Goal: Find specific page/section: Find specific page/section

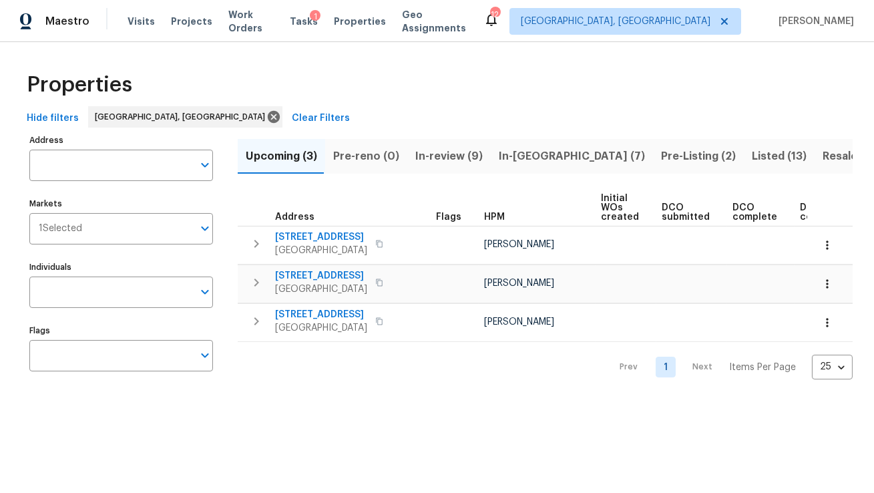
click at [427, 154] on span "In-review (9)" at bounding box center [448, 156] width 67 height 19
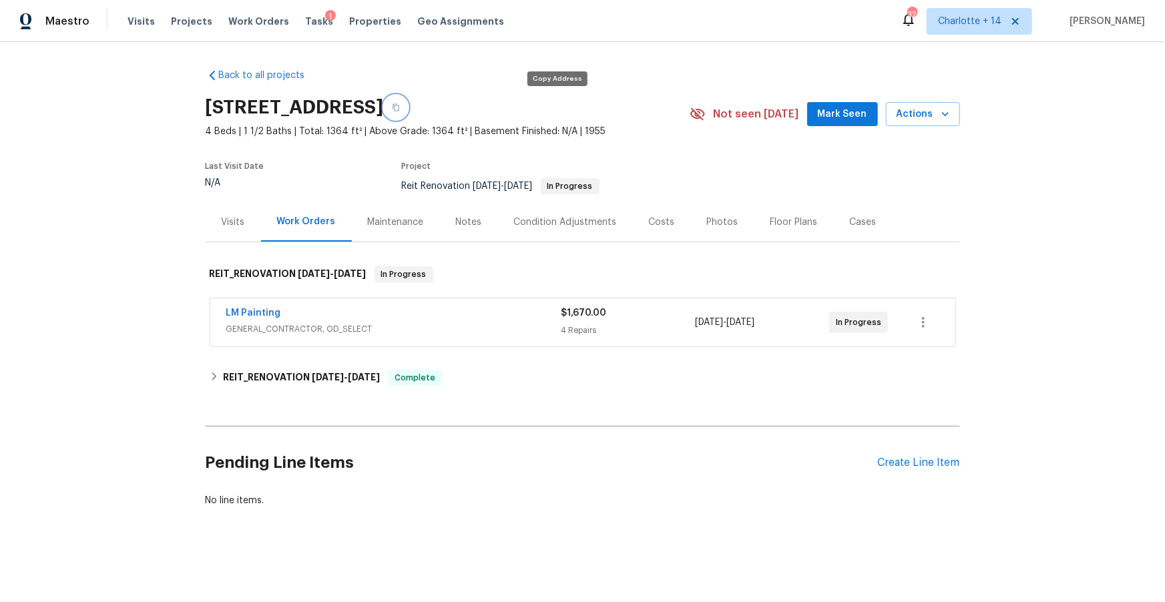
click at [400, 109] on icon "button" at bounding box center [396, 107] width 8 height 8
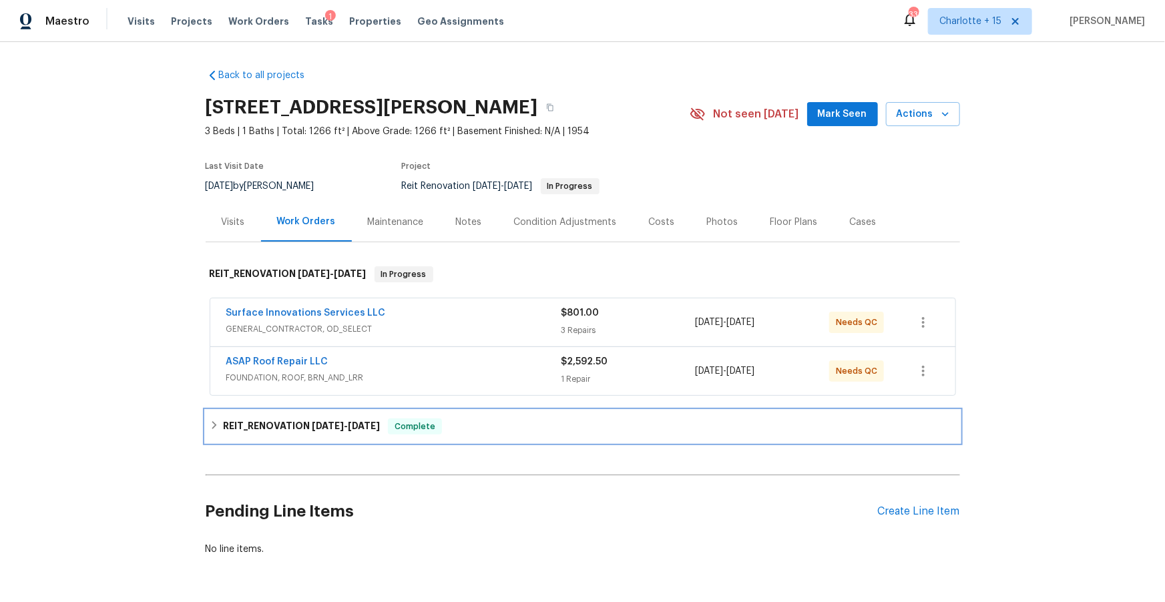
click at [284, 426] on h6 "REIT_RENOVATION 2/11/25 - 2/18/25" at bounding box center [301, 426] width 157 height 16
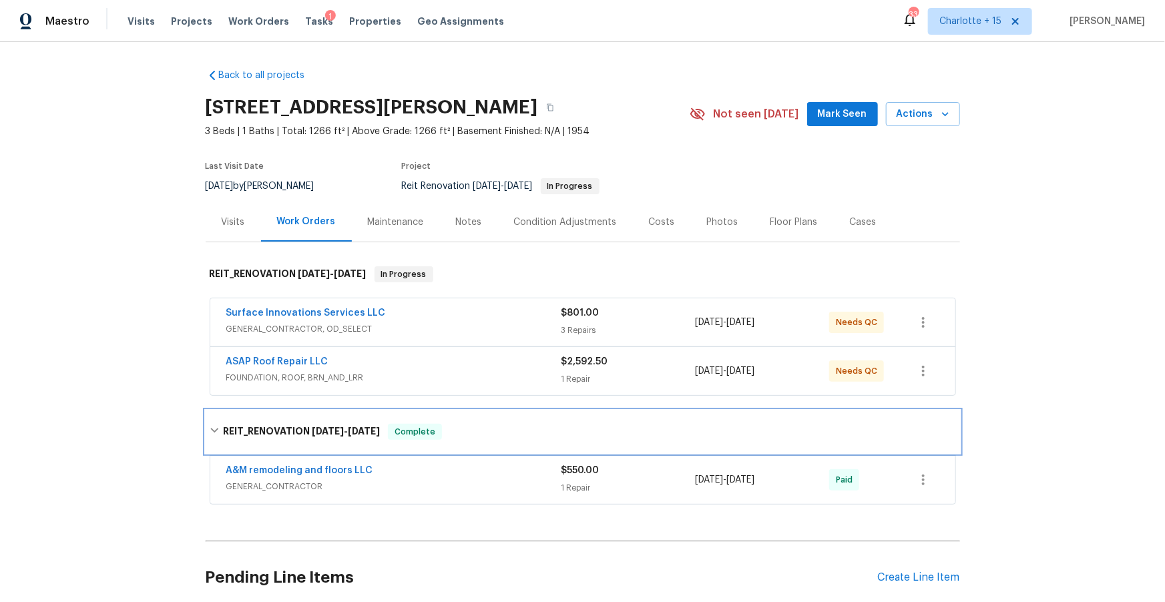
click at [284, 426] on h6 "REIT_RENOVATION 2/11/25 - 2/18/25" at bounding box center [301, 432] width 157 height 16
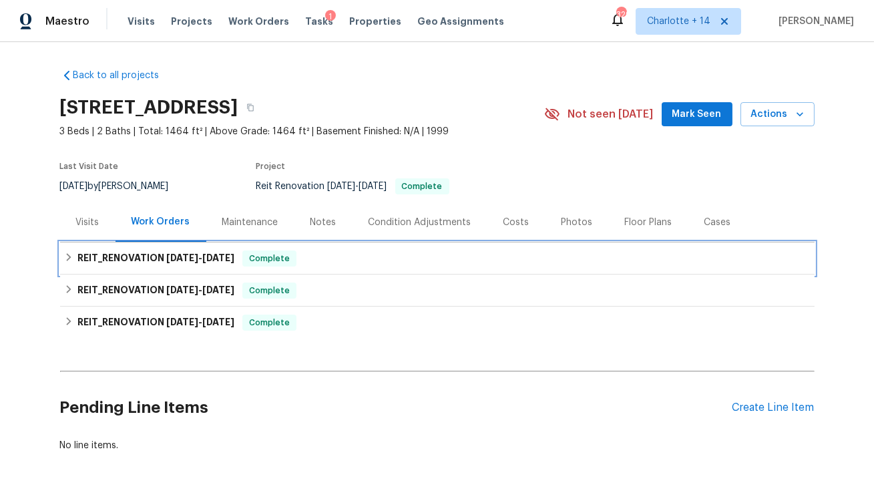
click at [149, 254] on h6 "REIT_RENOVATION 8/18/25 - 8/21/25" at bounding box center [155, 258] width 157 height 16
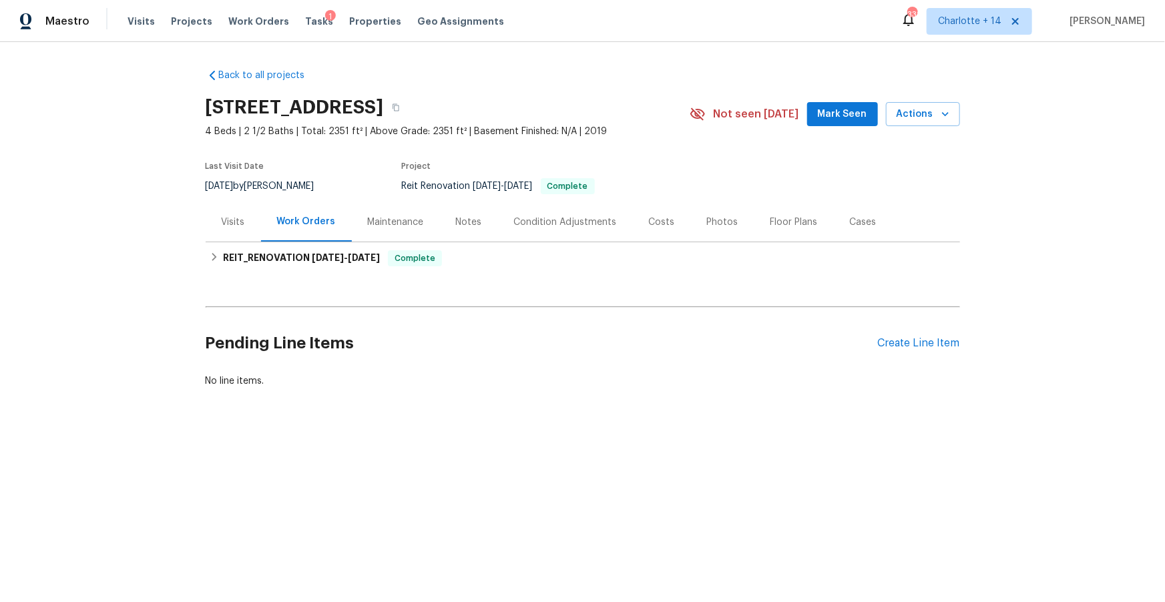
click at [649, 222] on div "Costs" at bounding box center [662, 222] width 26 height 13
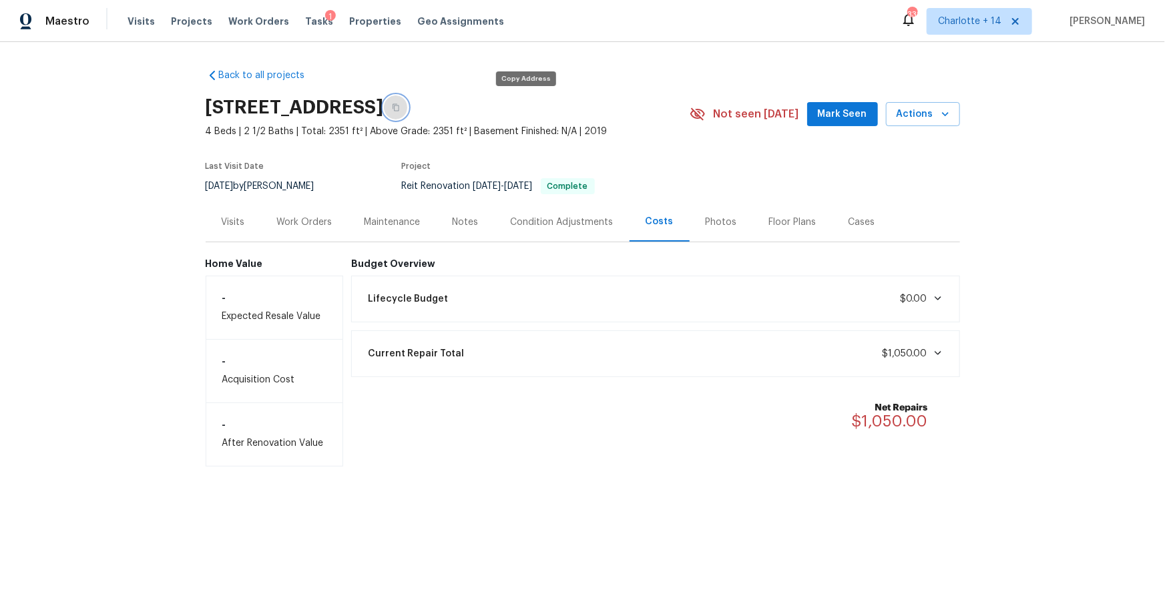
click at [408, 106] on button "button" at bounding box center [396, 107] width 24 height 24
click at [277, 219] on div "Work Orders" at bounding box center [304, 222] width 55 height 13
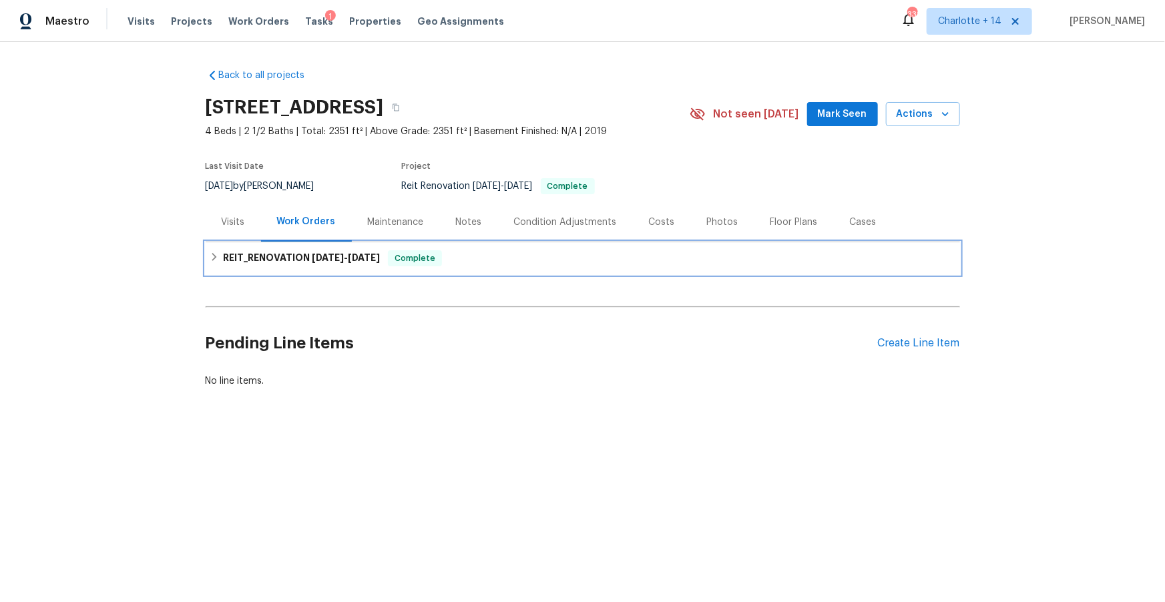
click at [290, 252] on h6 "REIT_RENOVATION 8/11/25 - 8/19/25" at bounding box center [301, 258] width 157 height 16
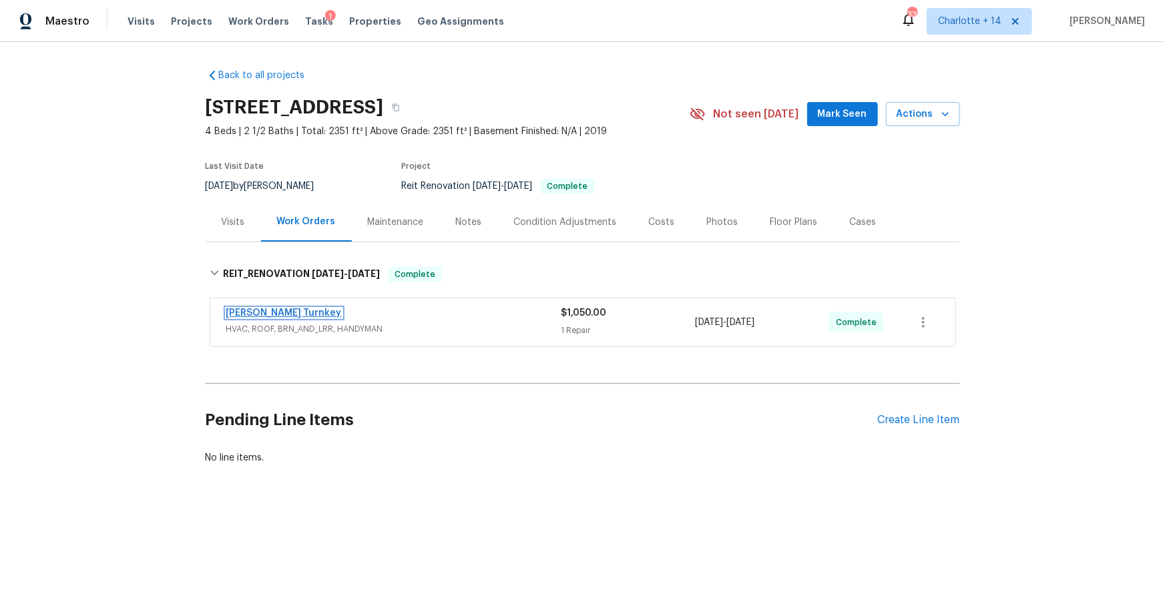
click at [250, 313] on link "Davis Turnkey" at bounding box center [283, 312] width 115 height 9
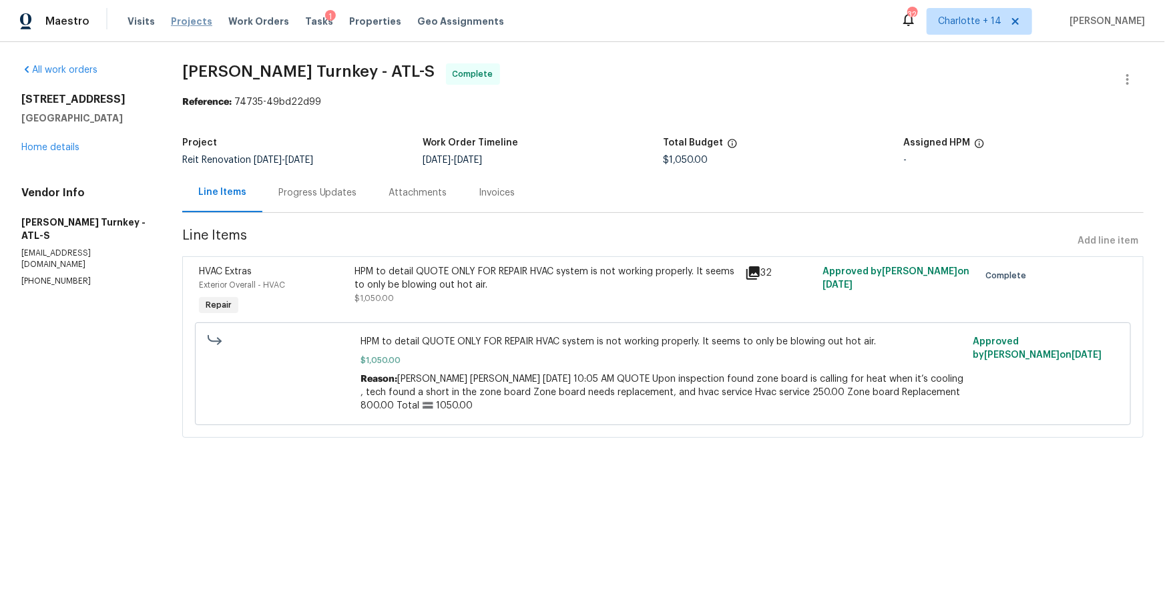
click at [194, 27] on span "Projects" at bounding box center [191, 21] width 41 height 13
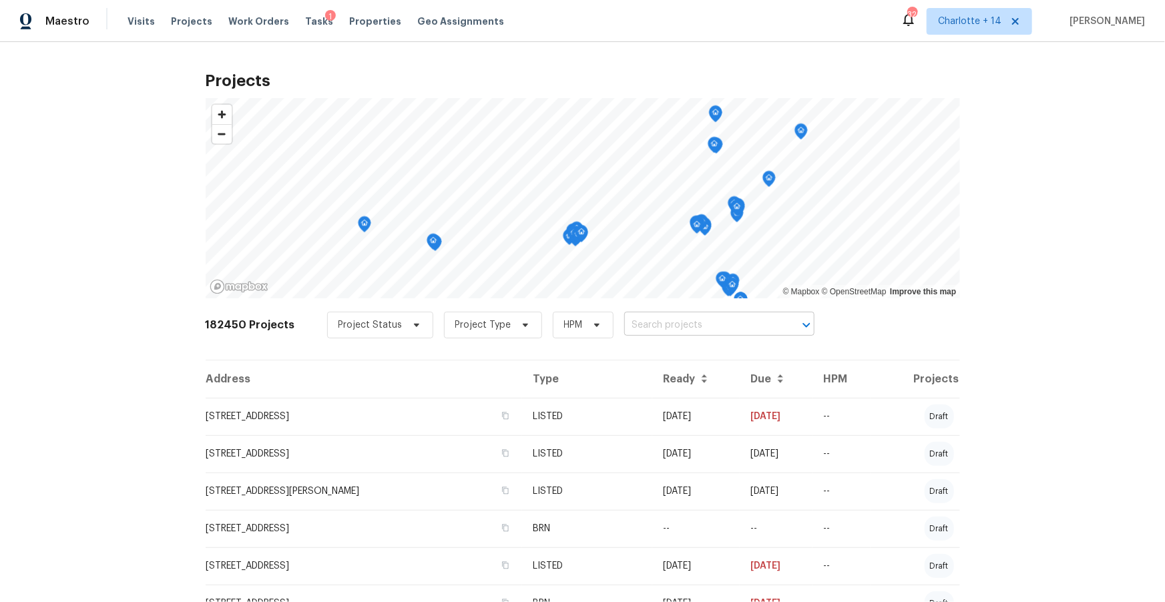
click at [665, 328] on input "text" at bounding box center [700, 325] width 153 height 21
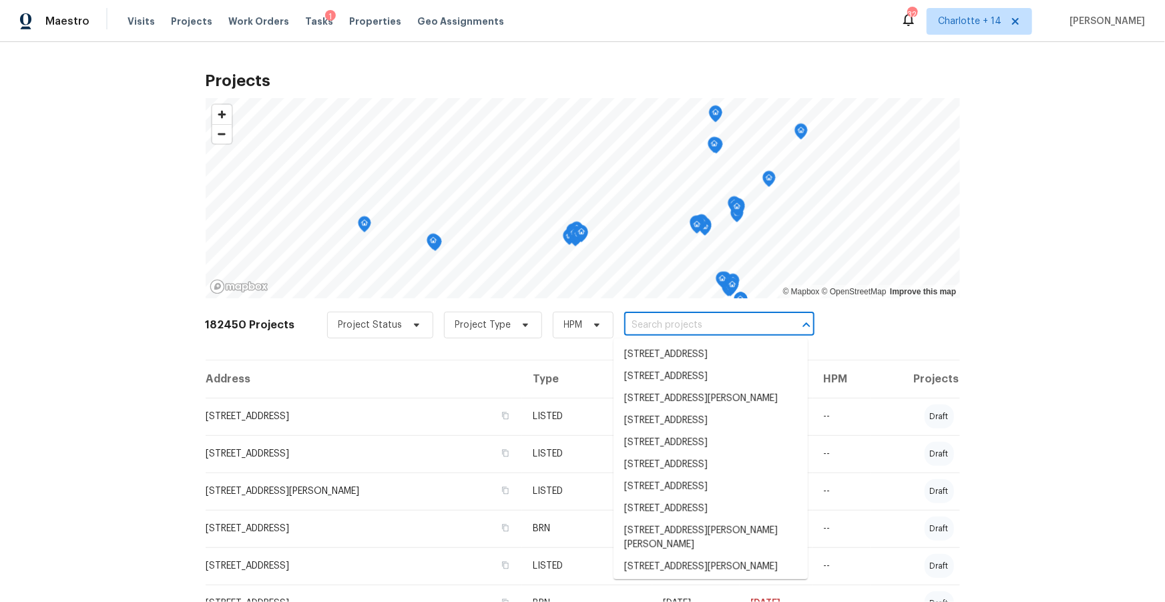
paste input "9730 NW 15th St"
type input "9730 NW 15th St"
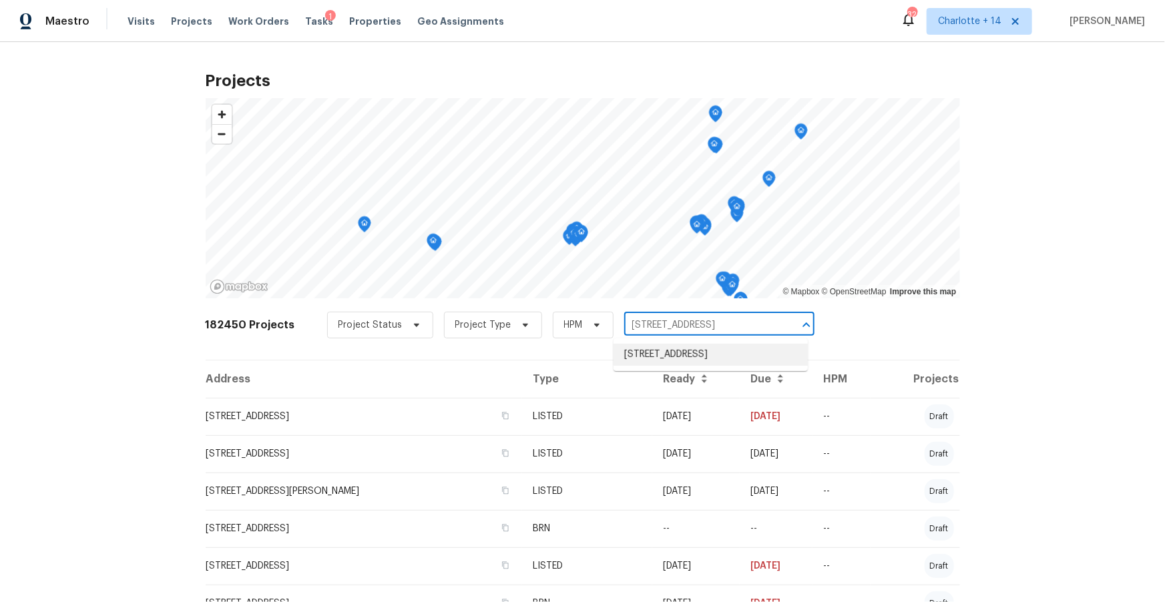
click at [659, 358] on li "9730 NW 15th St, Plantation, FL 33322" at bounding box center [710, 355] width 194 height 22
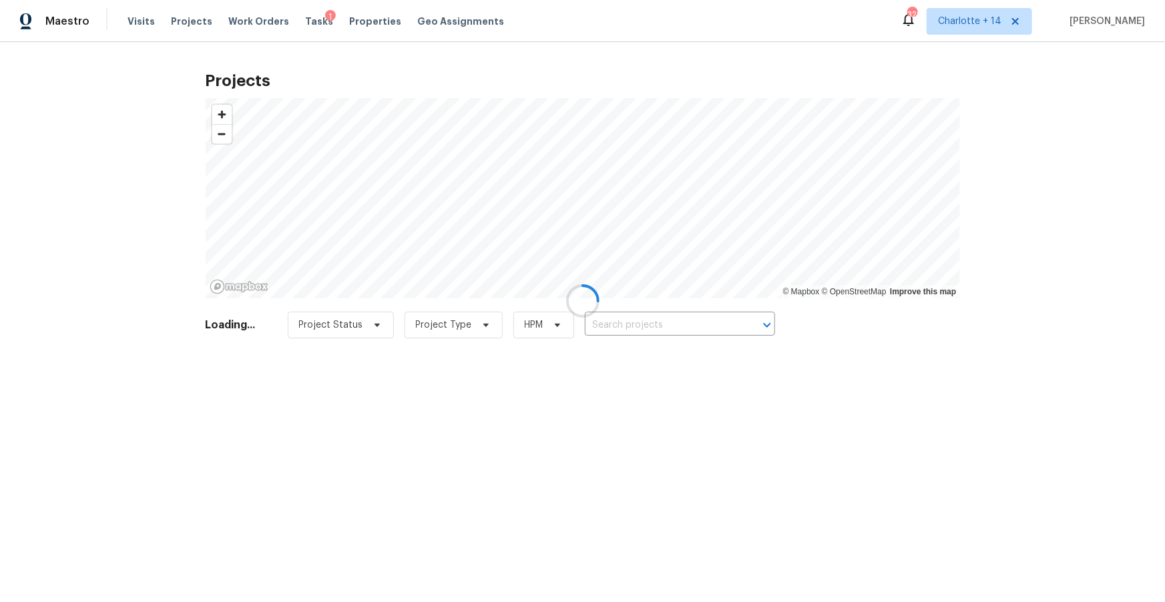
type input "9730 NW 15th St, Plantation, FL 33322"
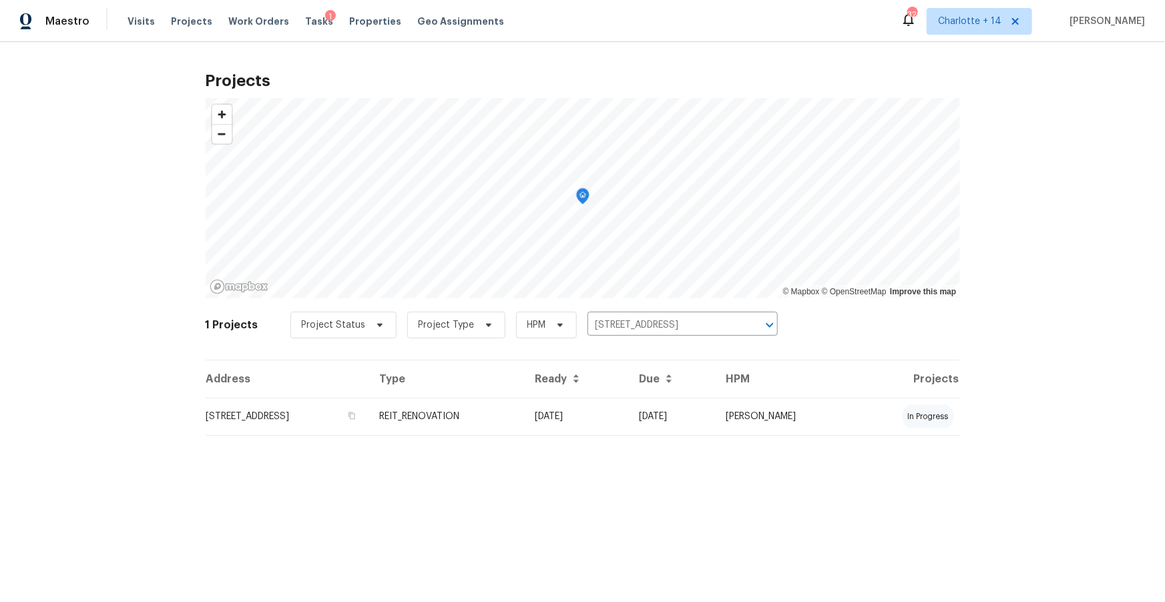
click at [248, 424] on td "9730 NW 15th St, Plantation, FL 33322" at bounding box center [288, 416] width 164 height 37
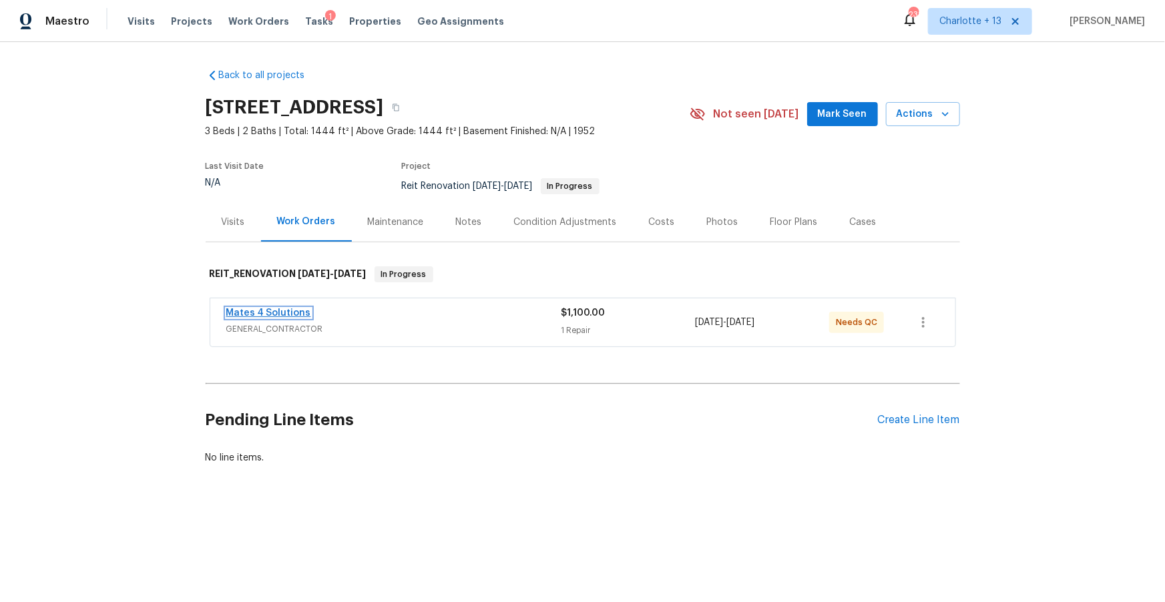
click at [276, 307] on span "Mates 4 Solutions" at bounding box center [268, 312] width 85 height 13
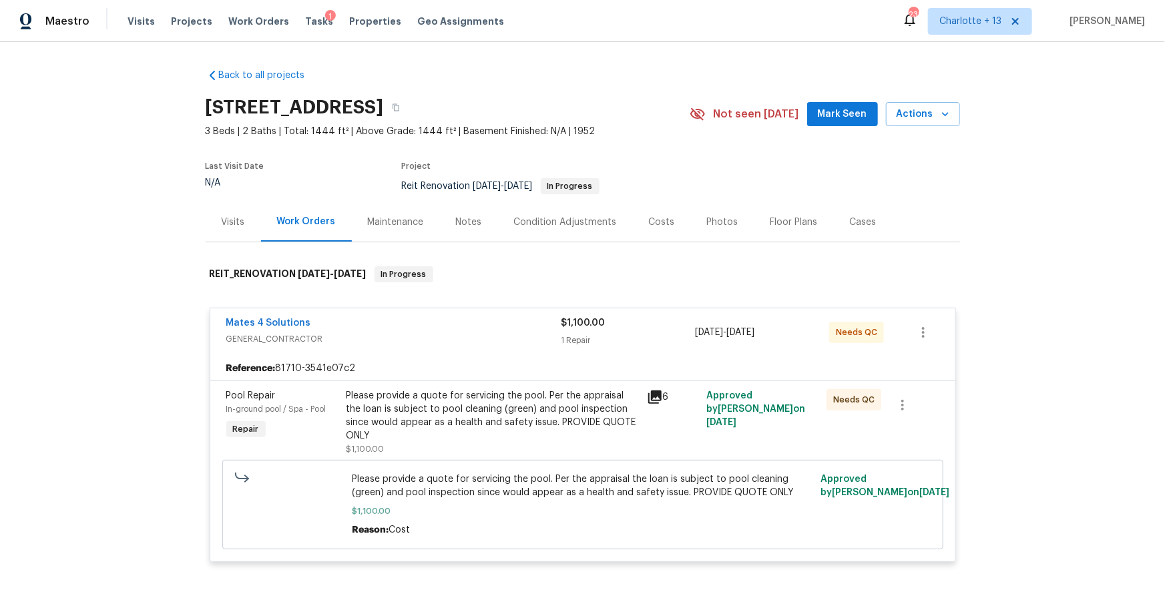
click at [657, 396] on icon at bounding box center [654, 396] width 13 height 13
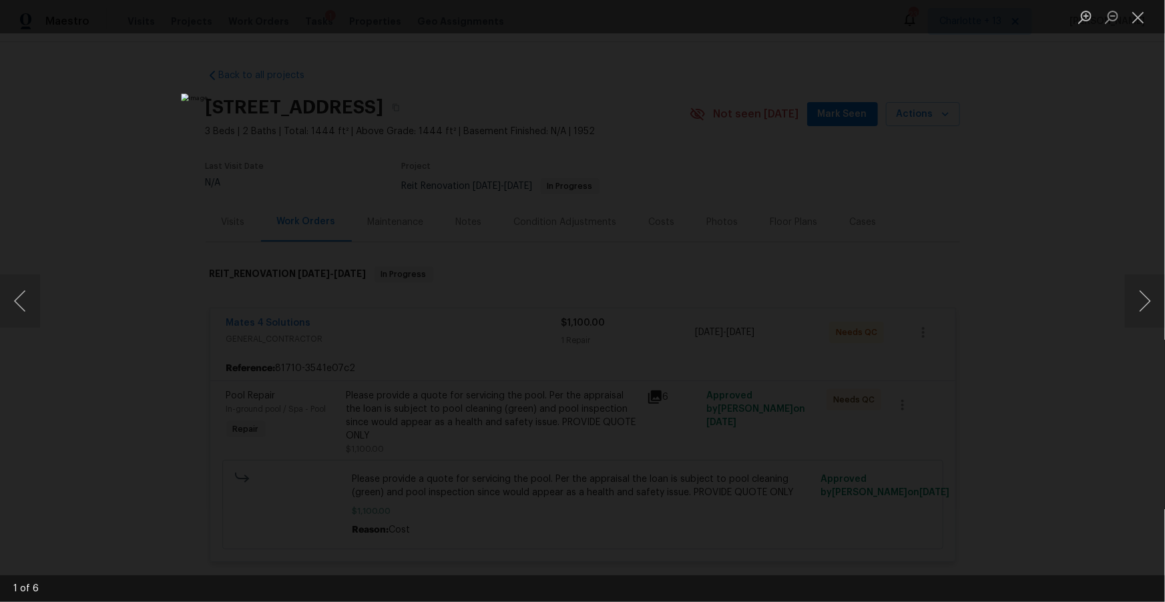
click at [589, 356] on img "Lightbox" at bounding box center [582, 300] width 802 height 414
click at [1147, 300] on button "Next image" at bounding box center [1145, 300] width 40 height 53
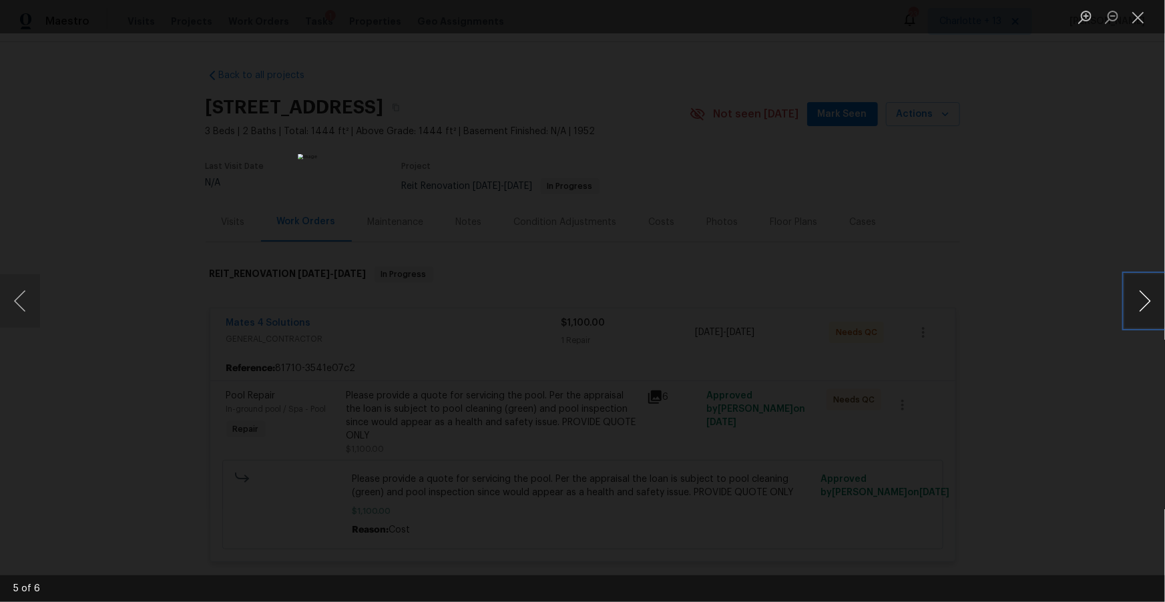
click at [1147, 300] on button "Next image" at bounding box center [1145, 300] width 40 height 53
click at [1133, 304] on button "Next image" at bounding box center [1145, 300] width 40 height 53
click at [1139, 21] on button "Close lightbox" at bounding box center [1138, 16] width 27 height 23
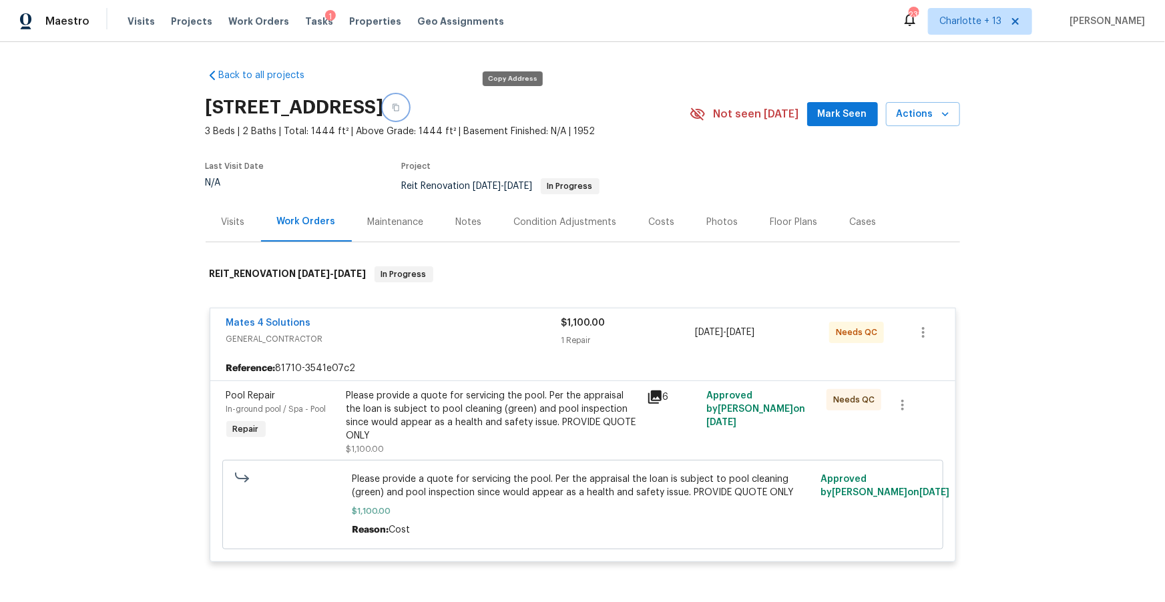
click at [408, 104] on button "button" at bounding box center [396, 107] width 24 height 24
